Goal: Check status: Check status

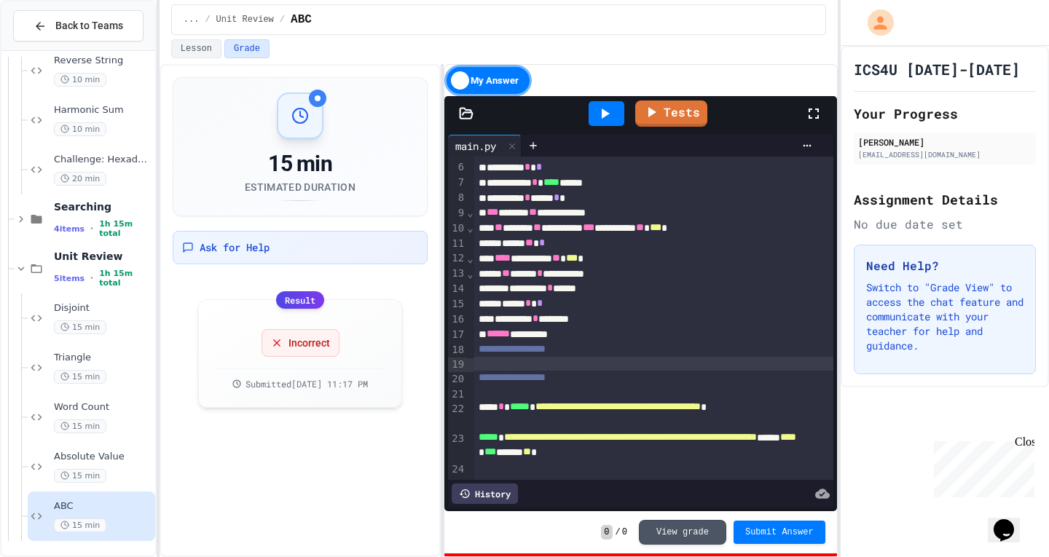
scroll to position [96, 0]
click at [664, 111] on link "Tests" at bounding box center [672, 113] width 74 height 28
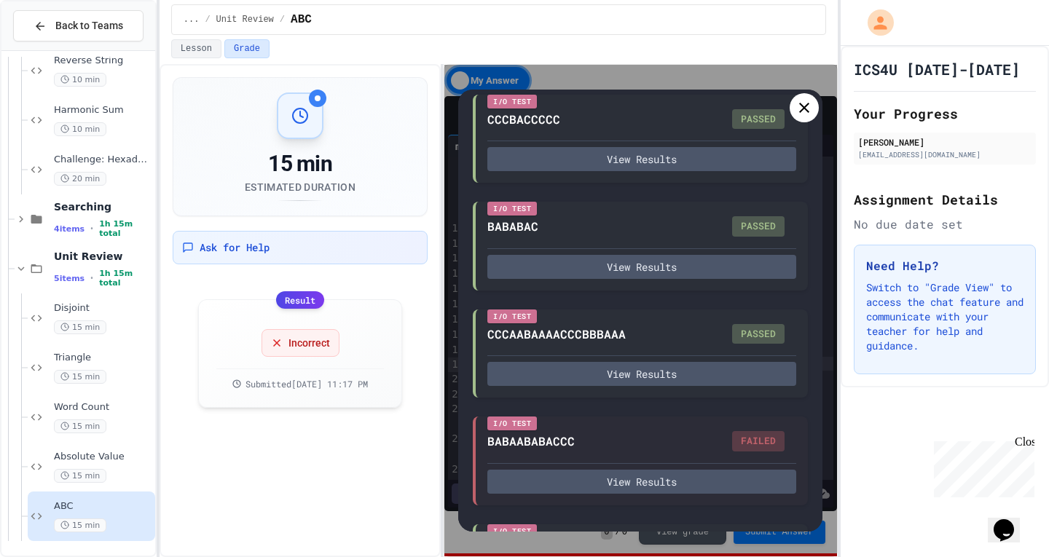
scroll to position [669, 0]
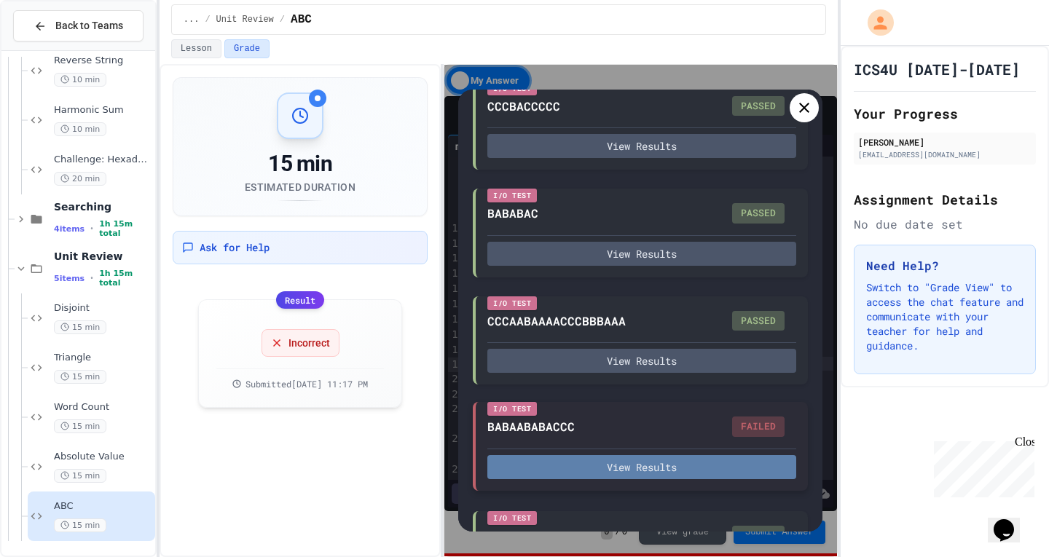
click at [628, 479] on button "View Results" at bounding box center [641, 467] width 309 height 24
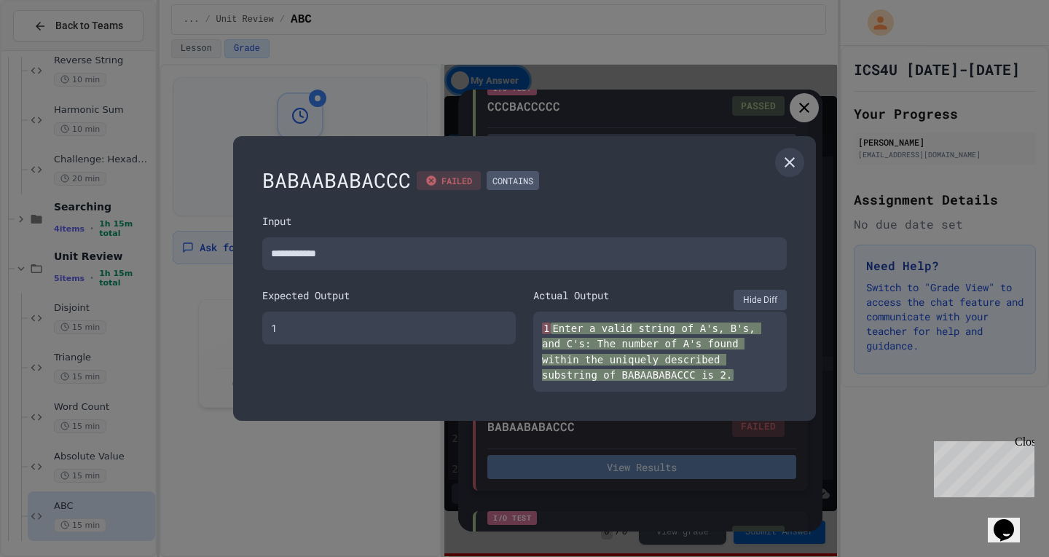
click at [628, 479] on div at bounding box center [524, 278] width 1049 height 557
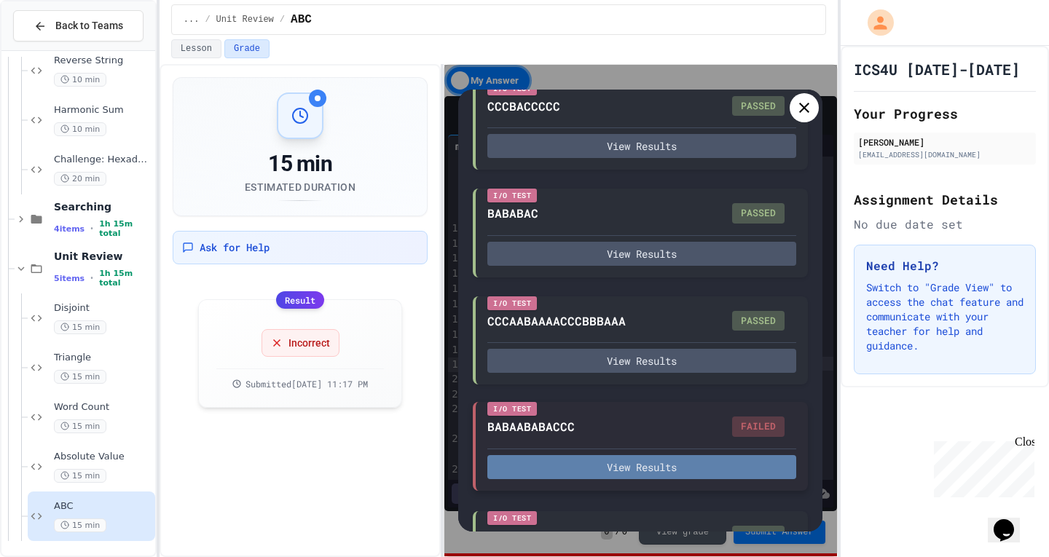
click at [628, 479] on button "View Results" at bounding box center [641, 467] width 309 height 24
click at [653, 479] on button "View Results" at bounding box center [641, 467] width 309 height 24
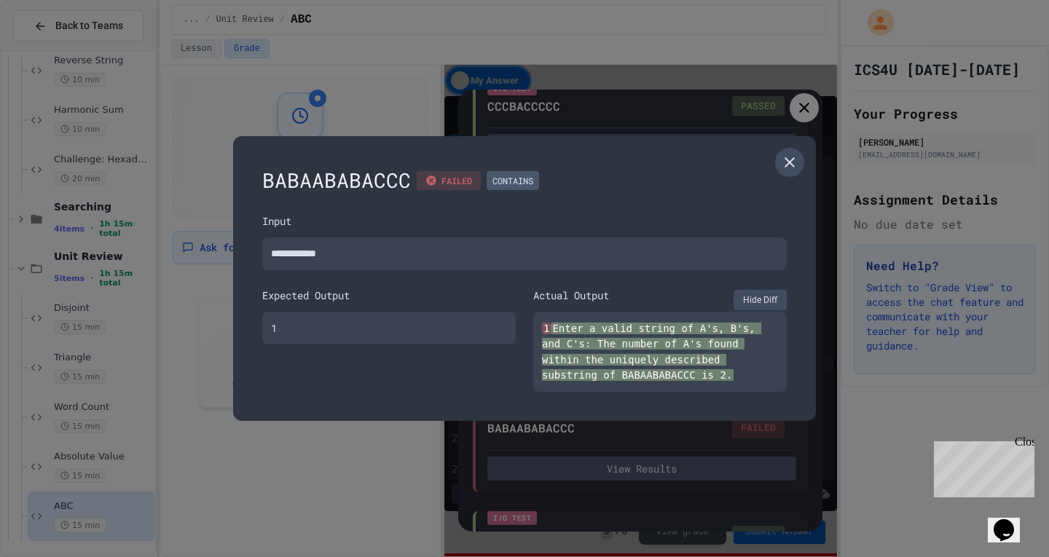
click at [796, 163] on icon at bounding box center [789, 162] width 17 height 17
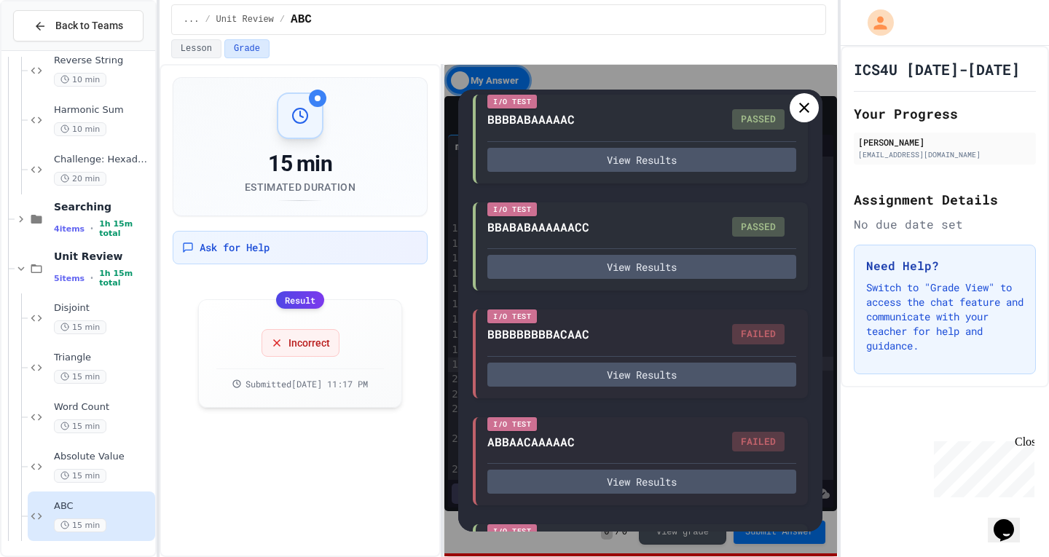
scroll to position [1410, 0]
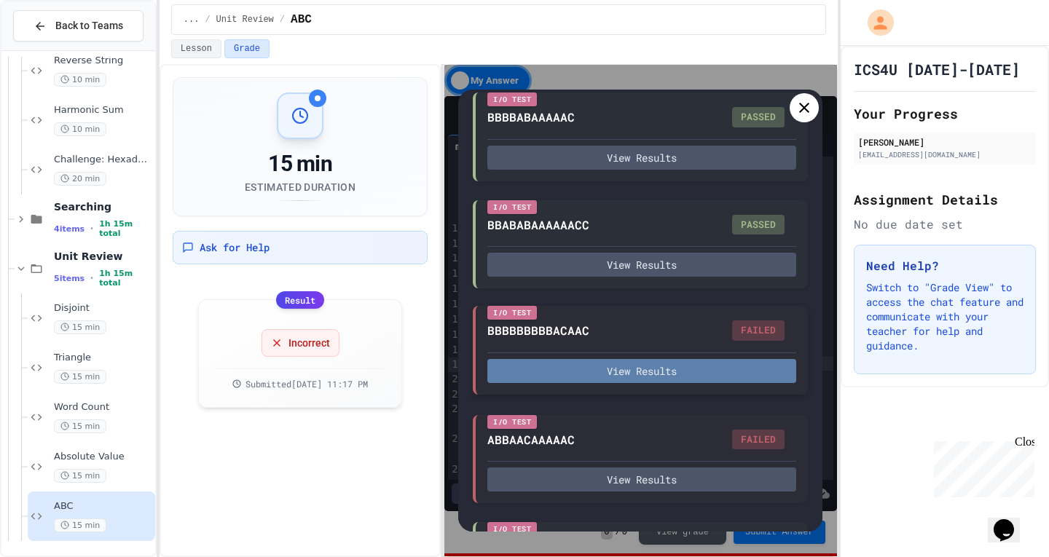
click at [550, 383] on button "View Results" at bounding box center [641, 371] width 309 height 24
type textarea "*"
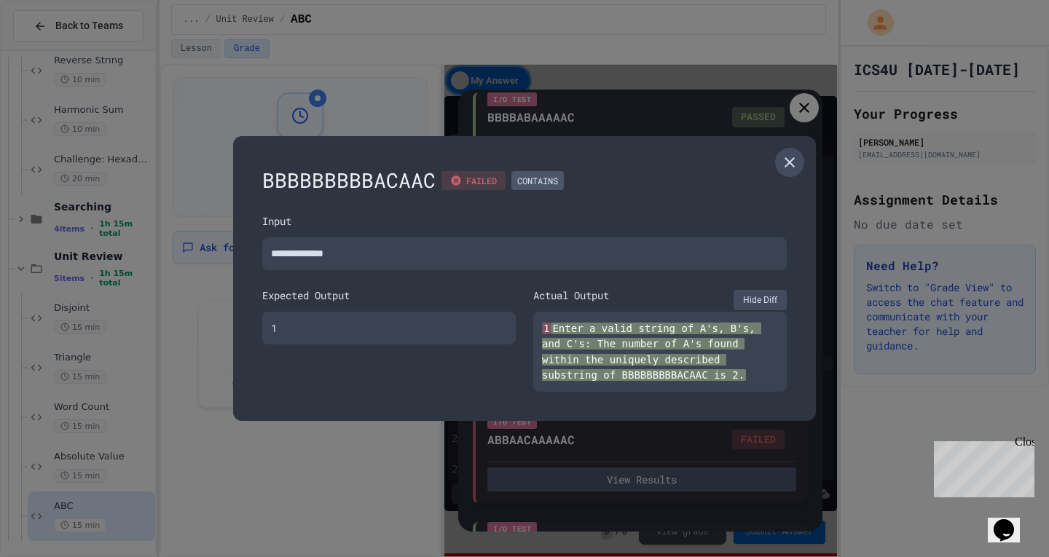
click at [780, 159] on link at bounding box center [789, 162] width 29 height 29
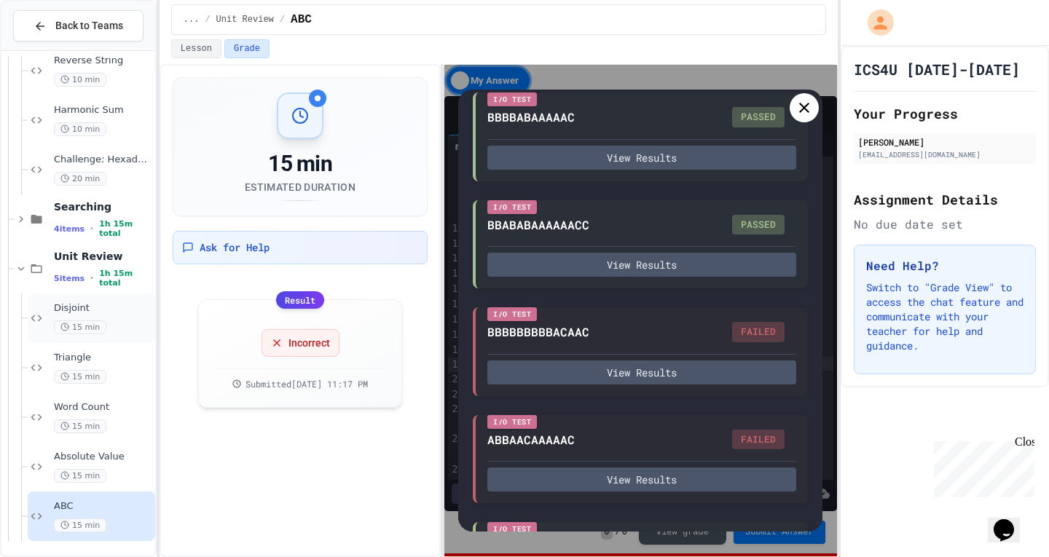
click at [92, 318] on div "Disjoint 15 min" at bounding box center [103, 318] width 98 height 32
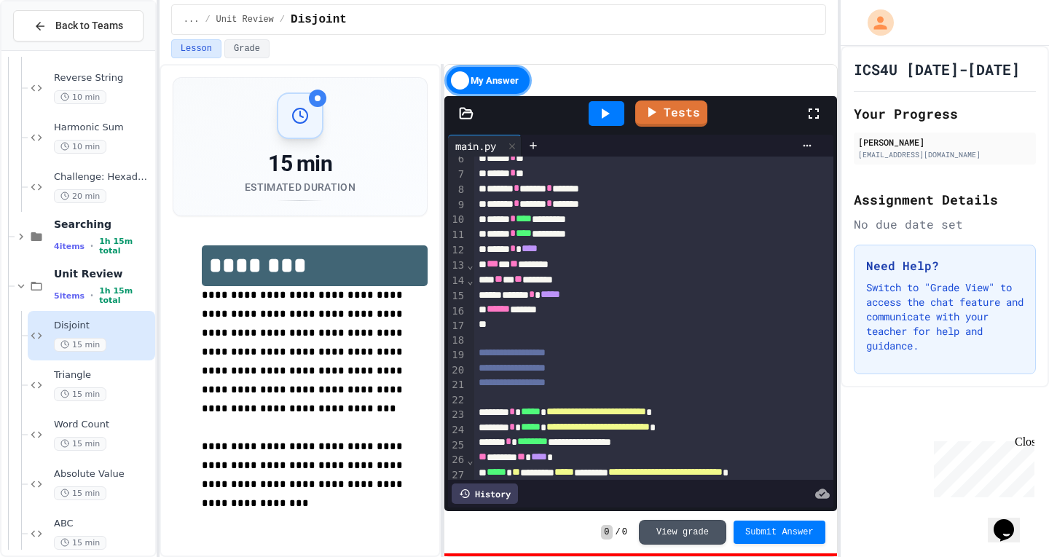
scroll to position [56, 0]
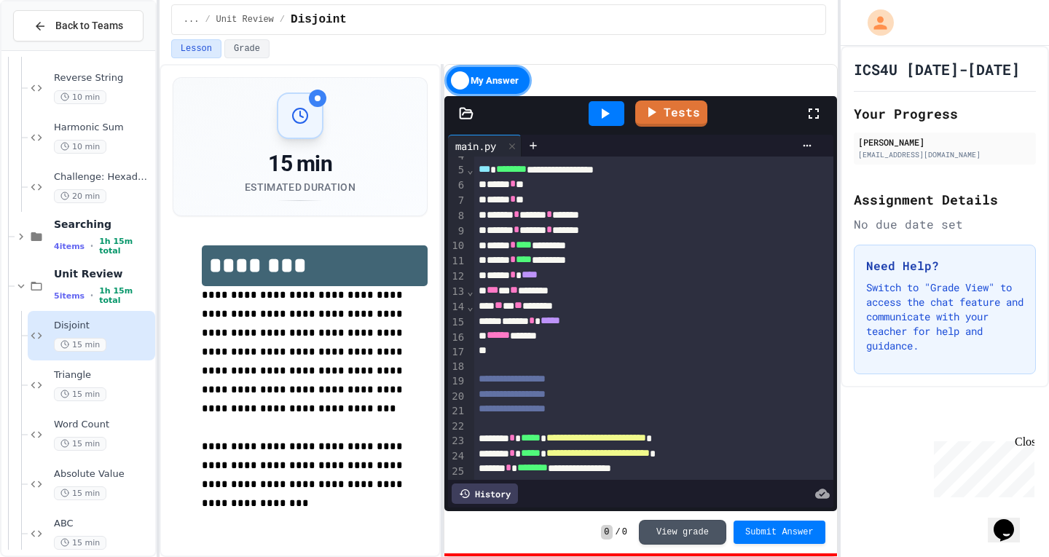
click at [609, 114] on icon at bounding box center [606, 114] width 8 height 10
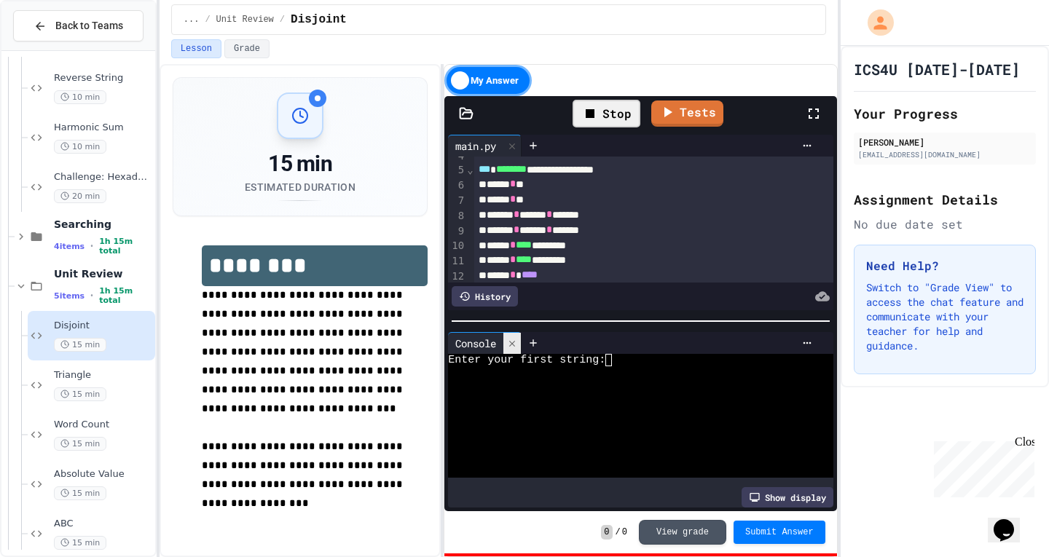
click at [514, 340] on icon at bounding box center [512, 343] width 6 height 6
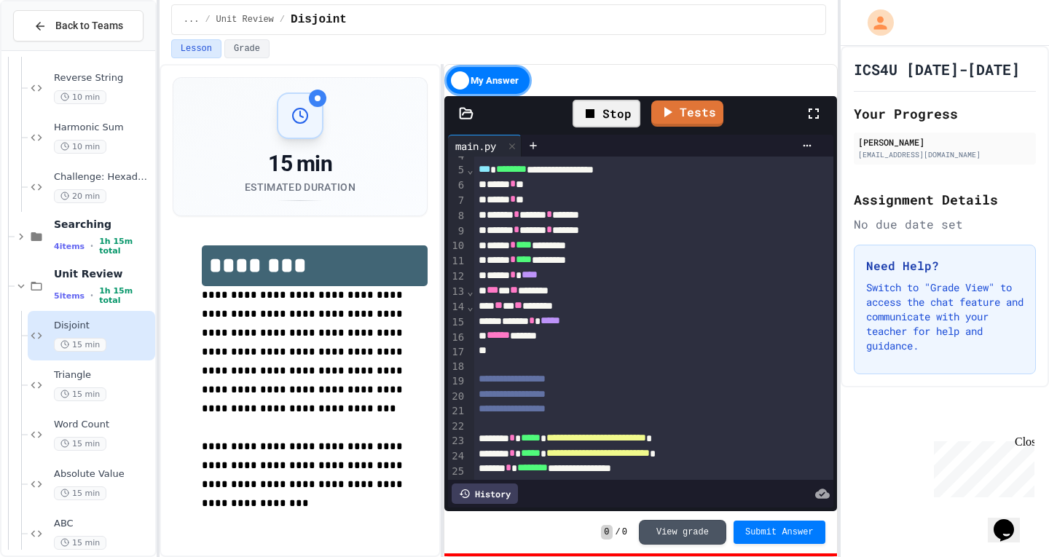
click at [594, 111] on icon at bounding box center [590, 113] width 9 height 9
